Goal: Information Seeking & Learning: Learn about a topic

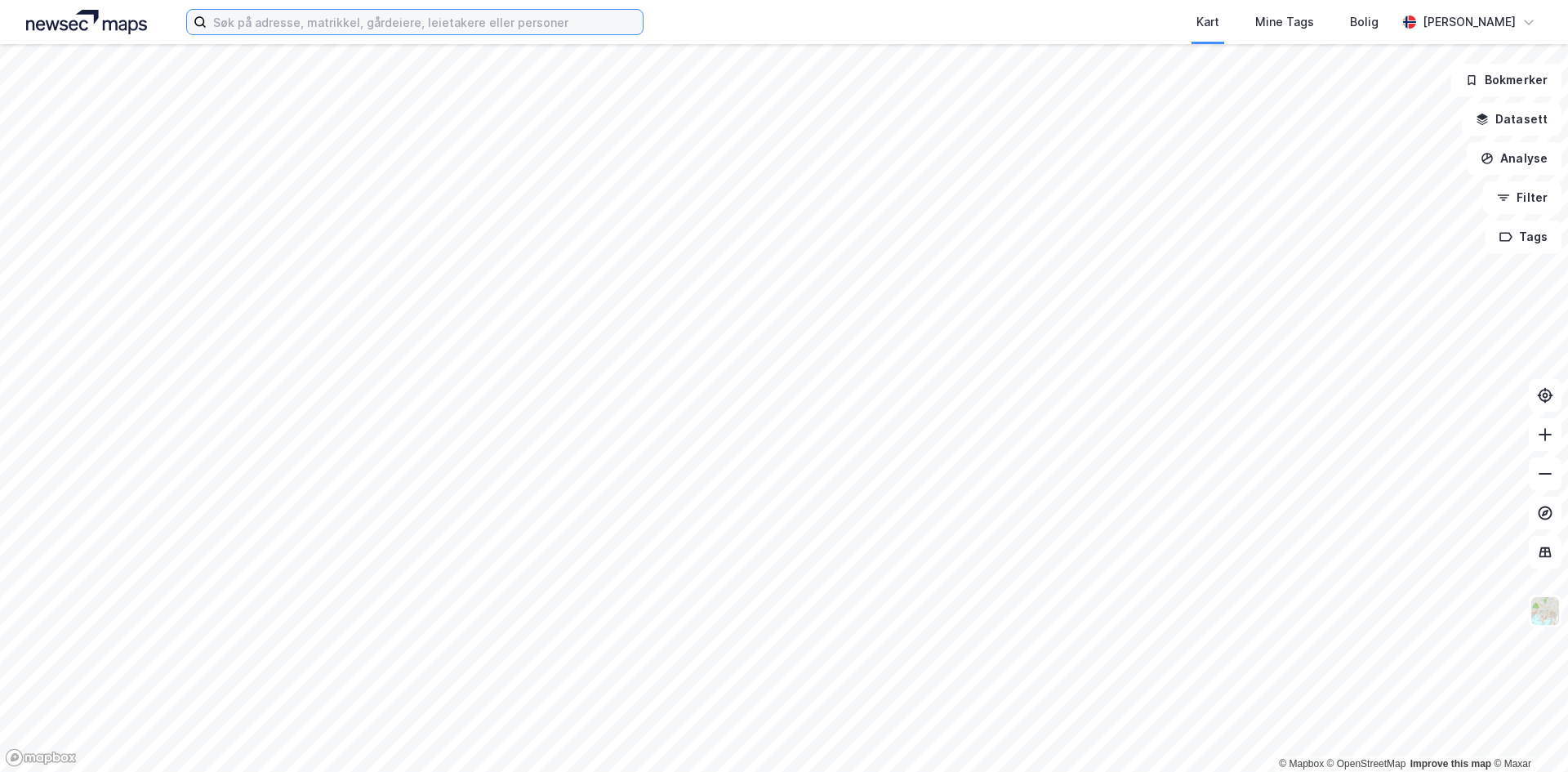
click at [468, 17] on input at bounding box center [424, 22] width 436 height 24
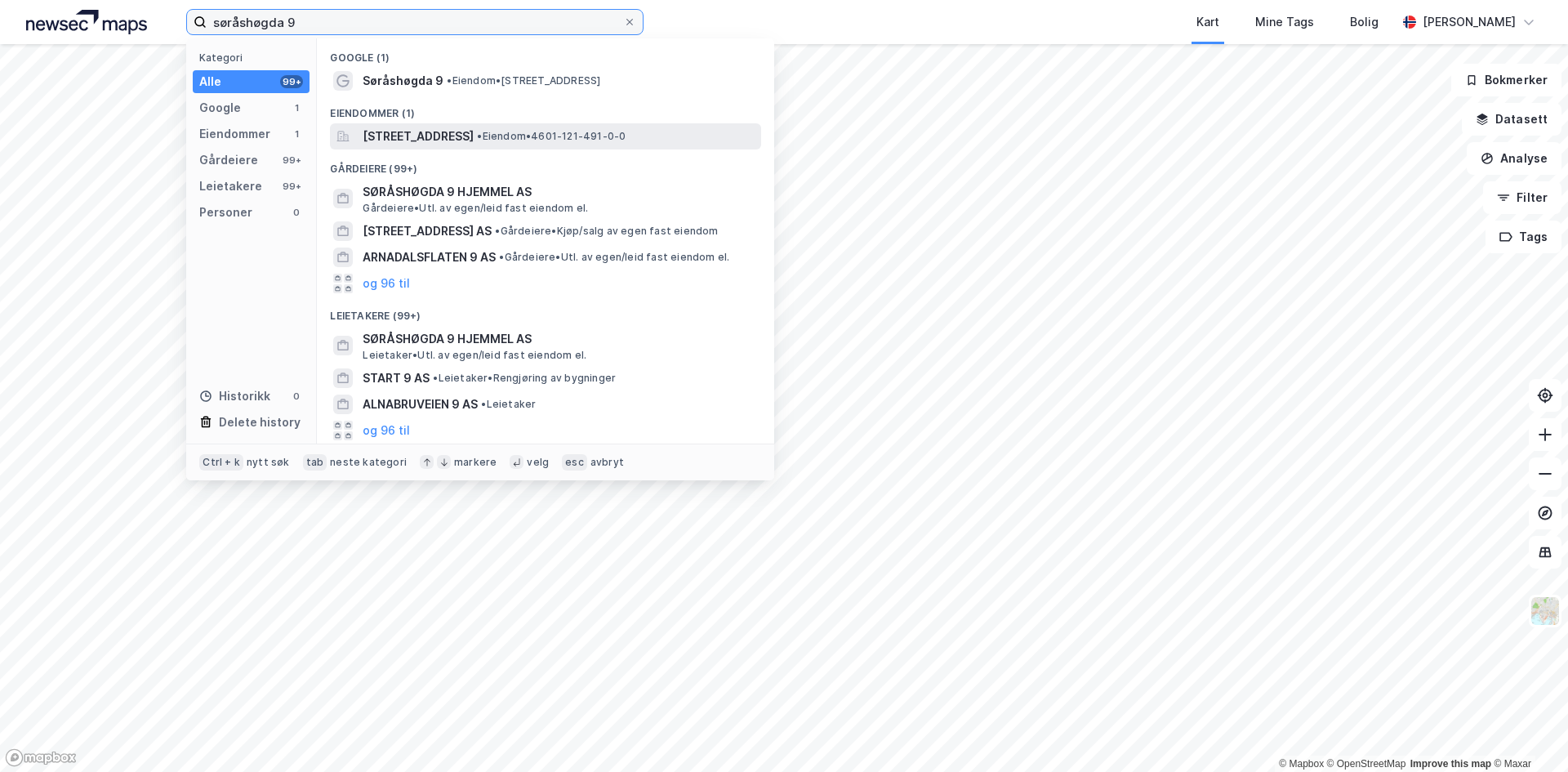
type input "søråshøgda 9"
click at [474, 137] on span "[STREET_ADDRESS]" at bounding box center [418, 137] width 111 height 20
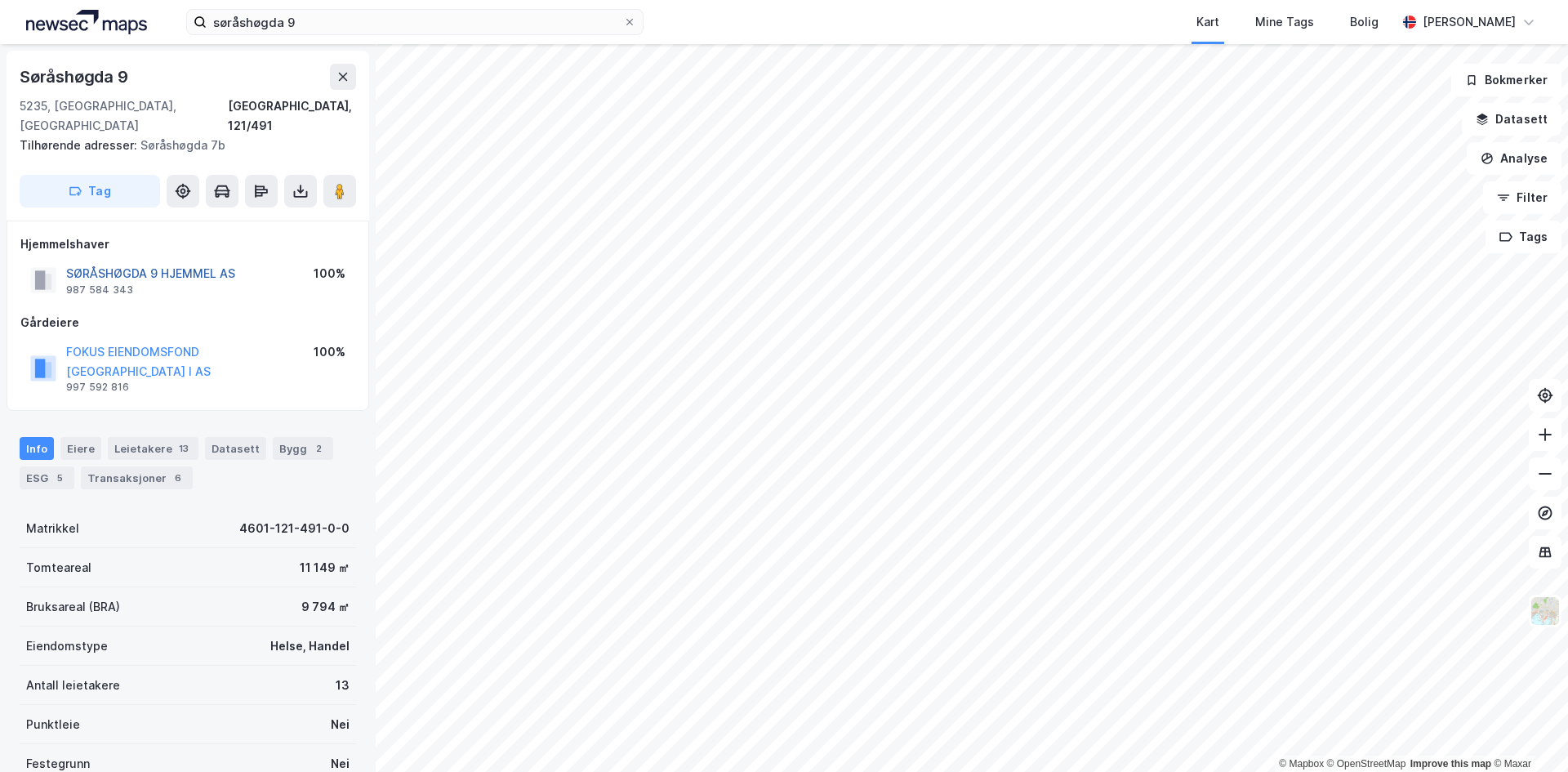
click at [0, 0] on button "SØRÅSHØGDA 9 HJEMMEL AS" at bounding box center [0, 0] width 0 height 0
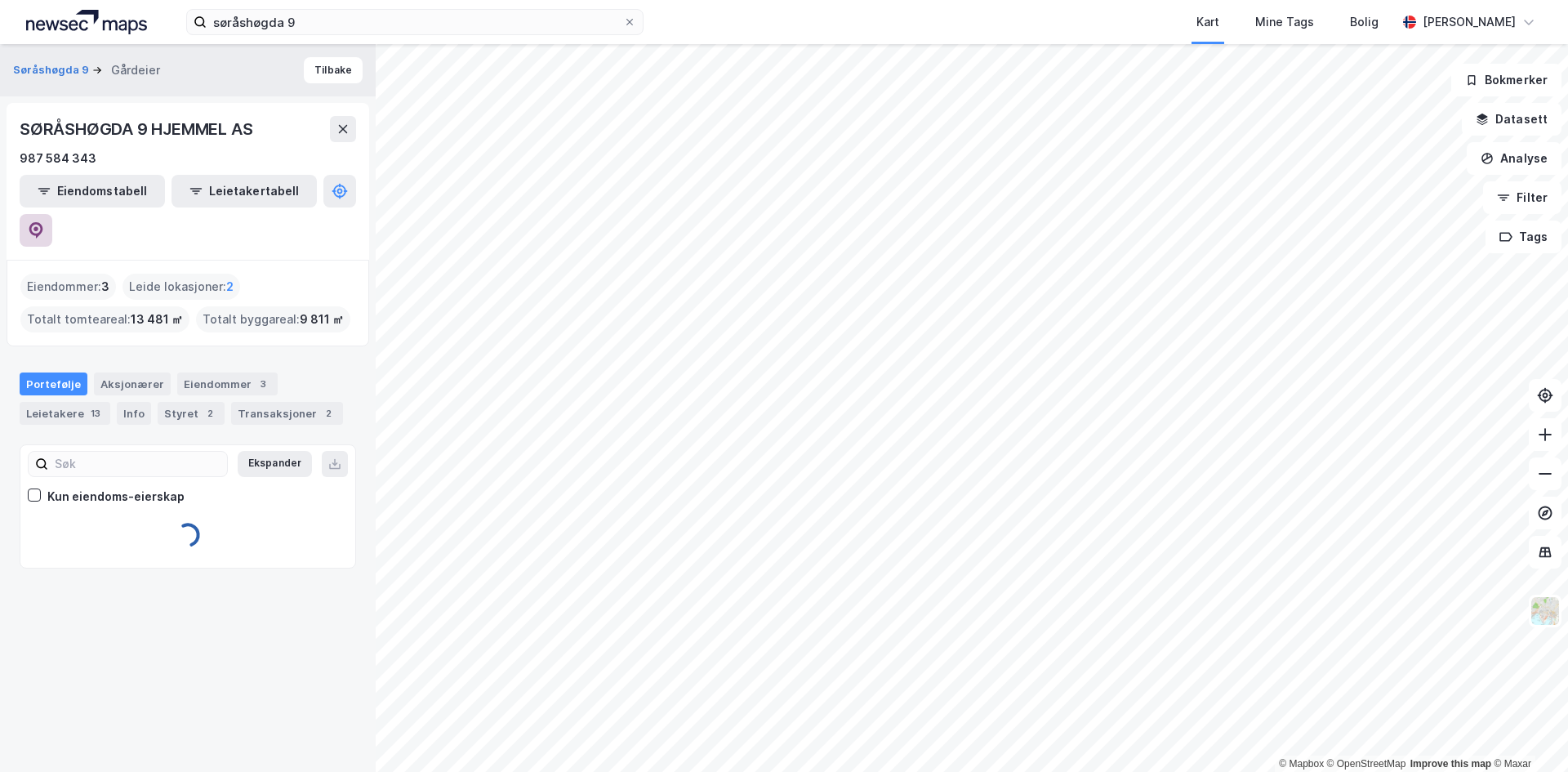
click at [44, 222] on icon at bounding box center [36, 230] width 16 height 16
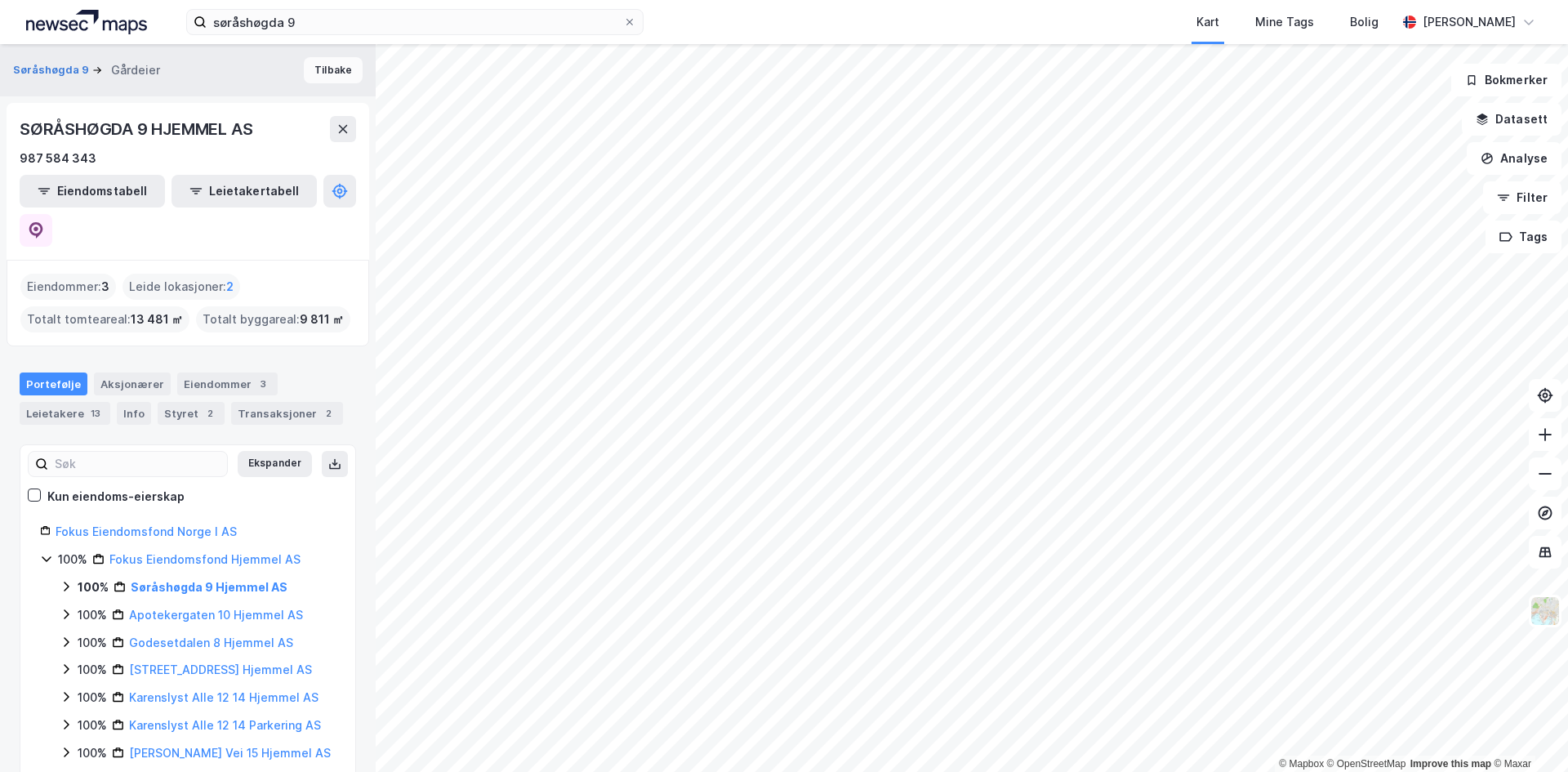
click at [306, 64] on button "Tilbake" at bounding box center [332, 70] width 59 height 26
